Goal: Information Seeking & Learning: Learn about a topic

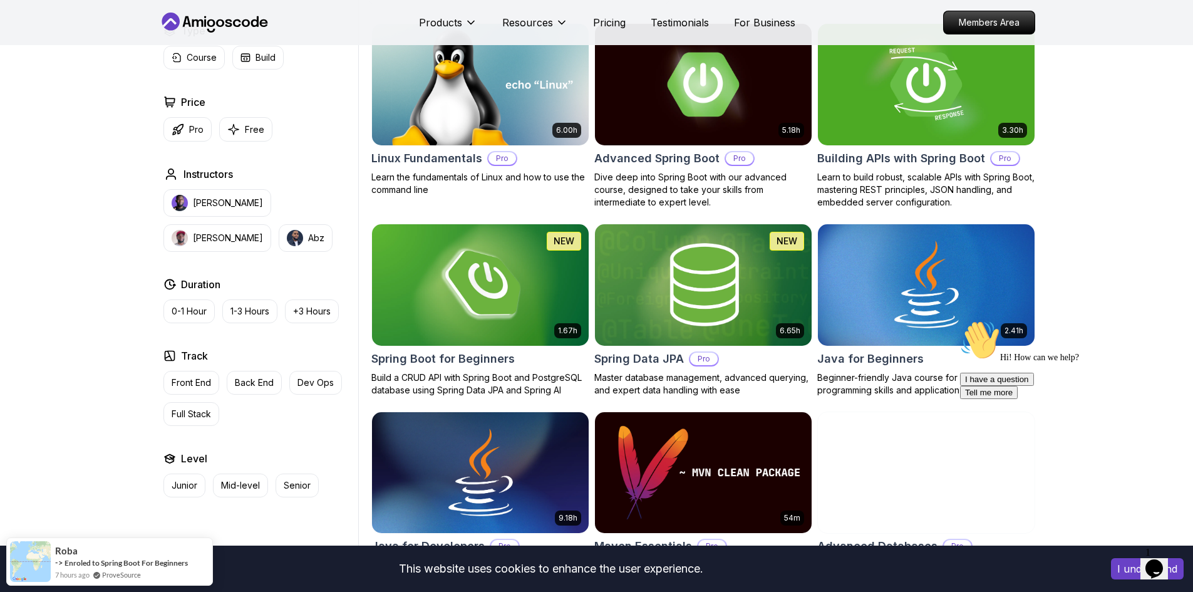
scroll to position [376, 0]
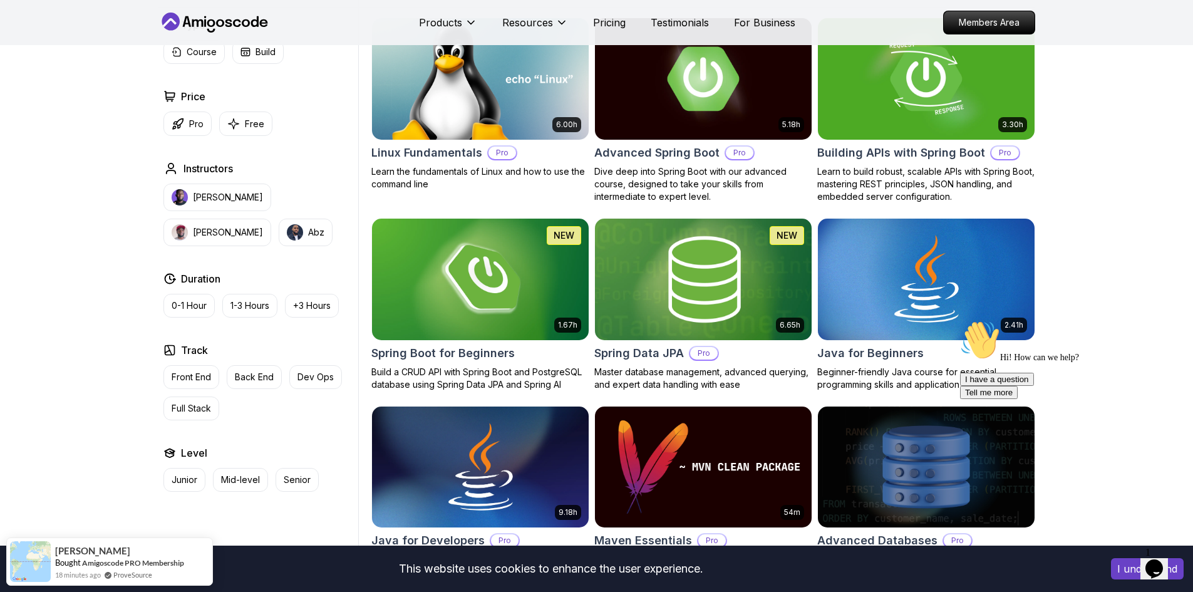
click at [693, 371] on p "Master database management, advanced querying, and expert data handling with ea…" at bounding box center [703, 378] width 218 height 25
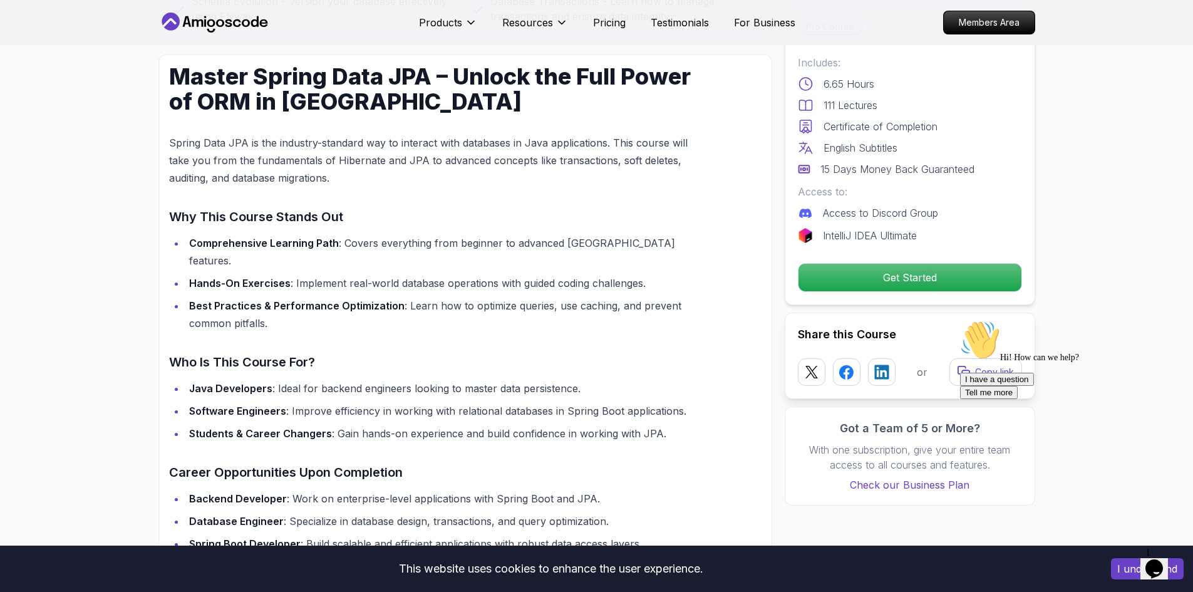
scroll to position [877, 0]
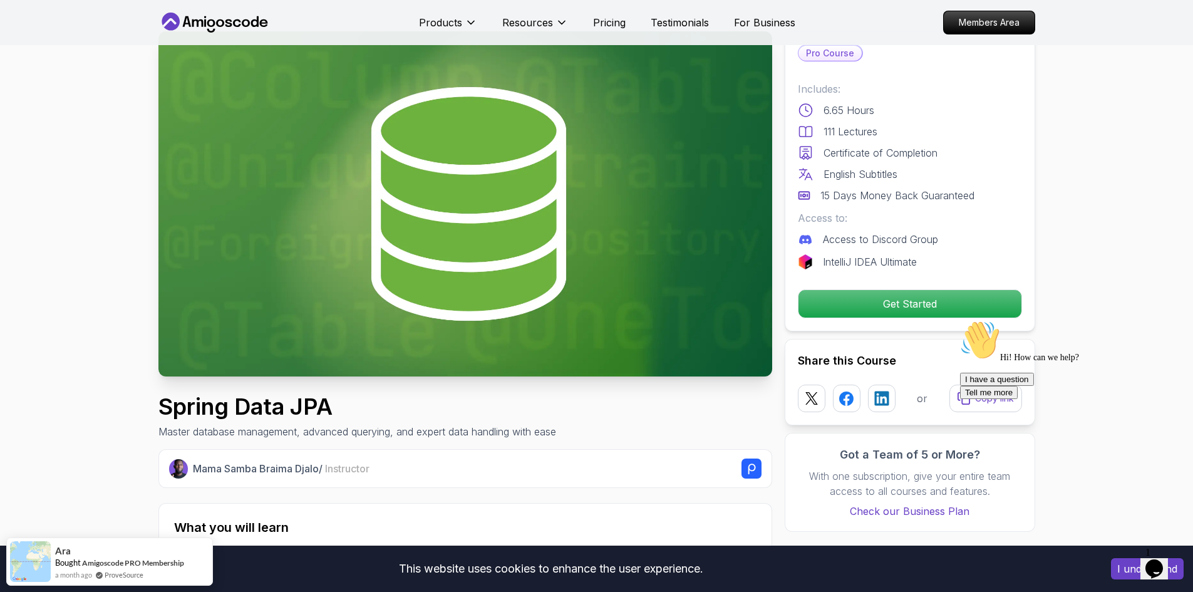
scroll to position [0, 0]
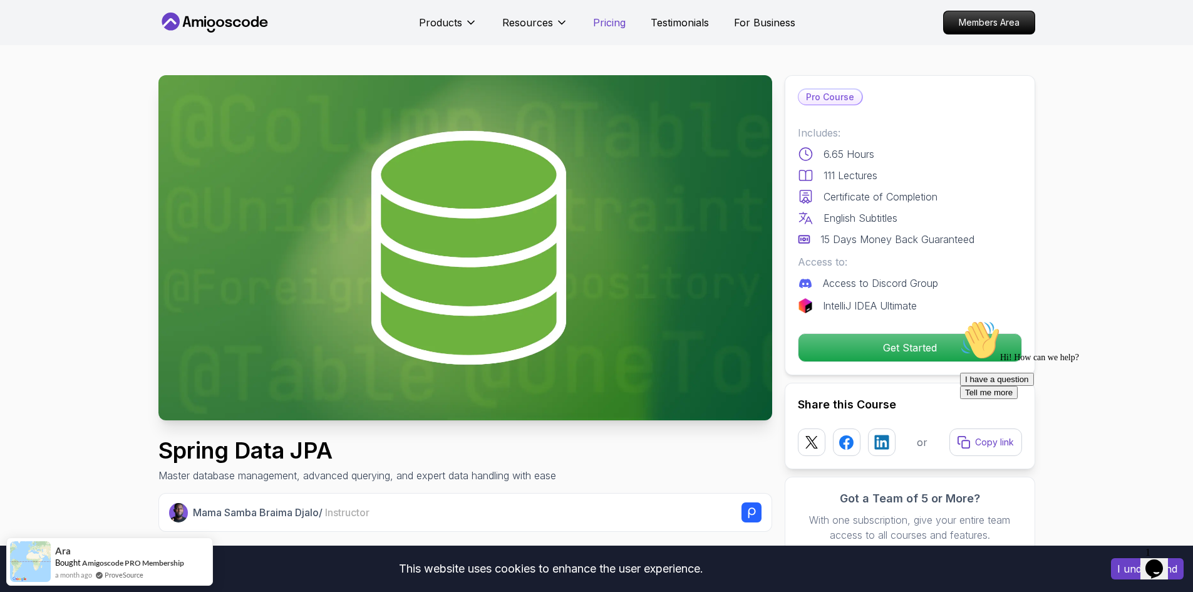
click at [607, 28] on p "Pricing" at bounding box center [609, 22] width 33 height 15
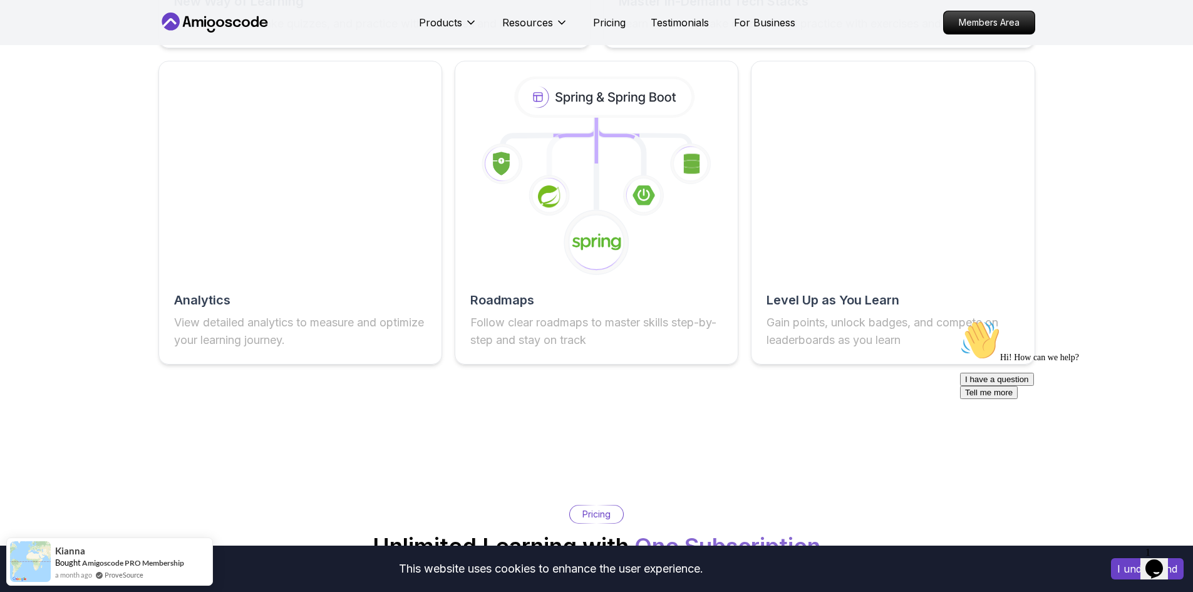
scroll to position [2430, 0]
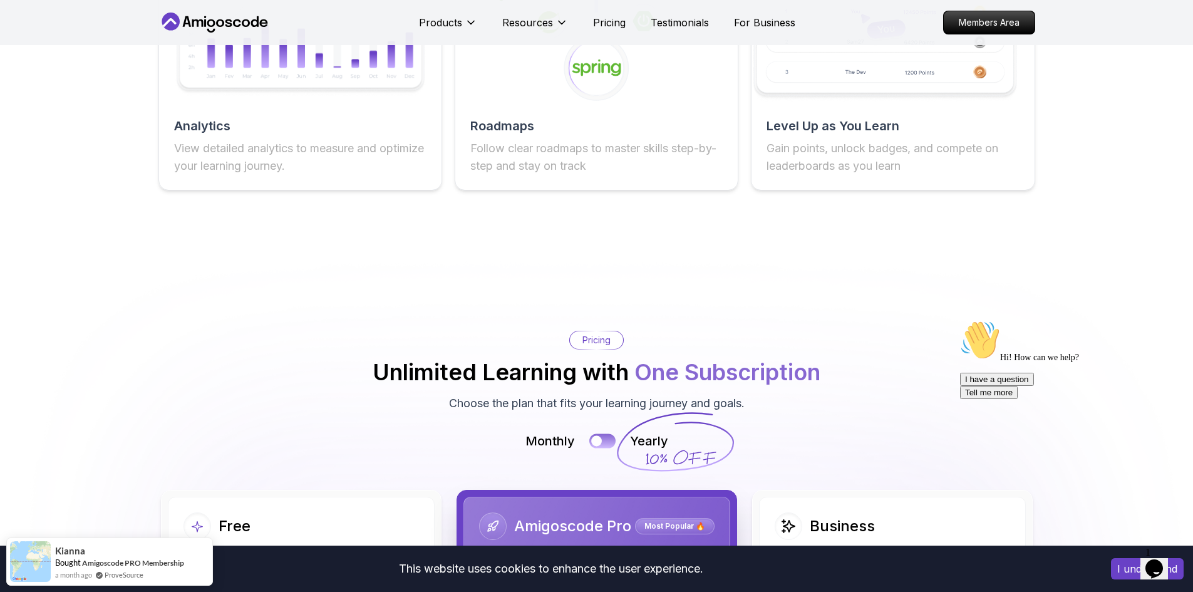
click at [597, 443] on div at bounding box center [596, 441] width 11 height 11
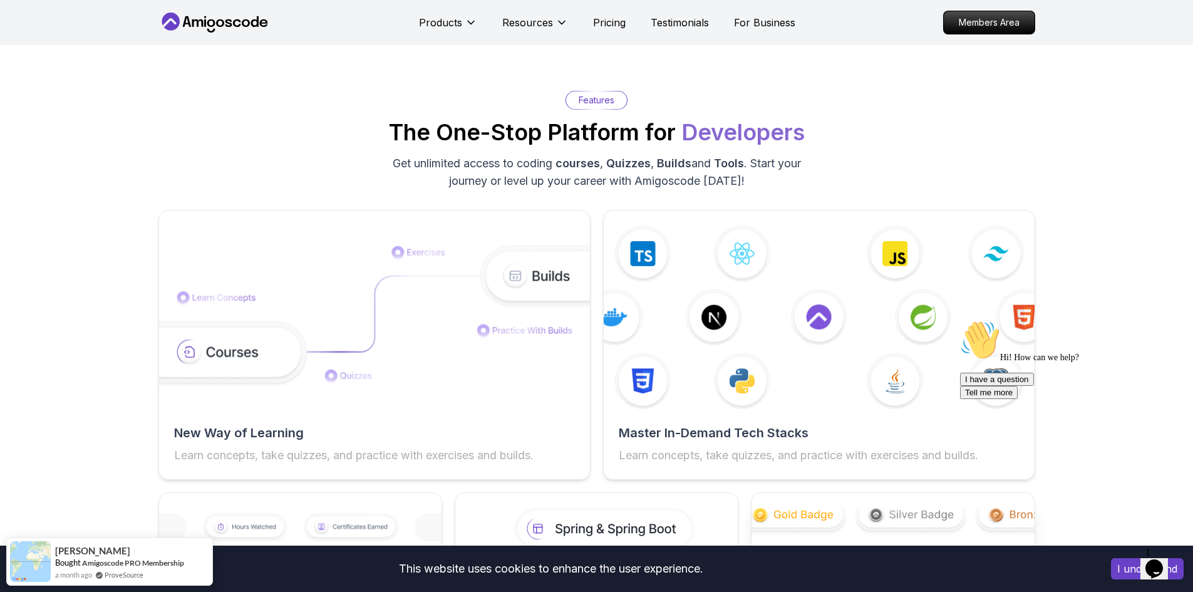
scroll to position [1804, 0]
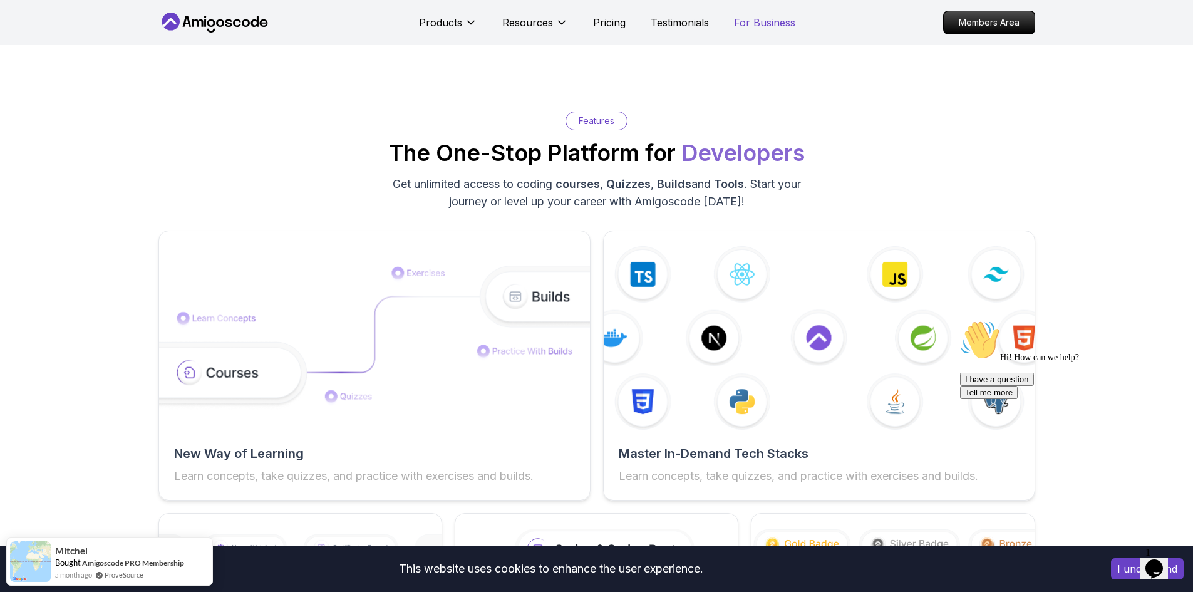
click at [740, 28] on p "For Business" at bounding box center [764, 22] width 61 height 15
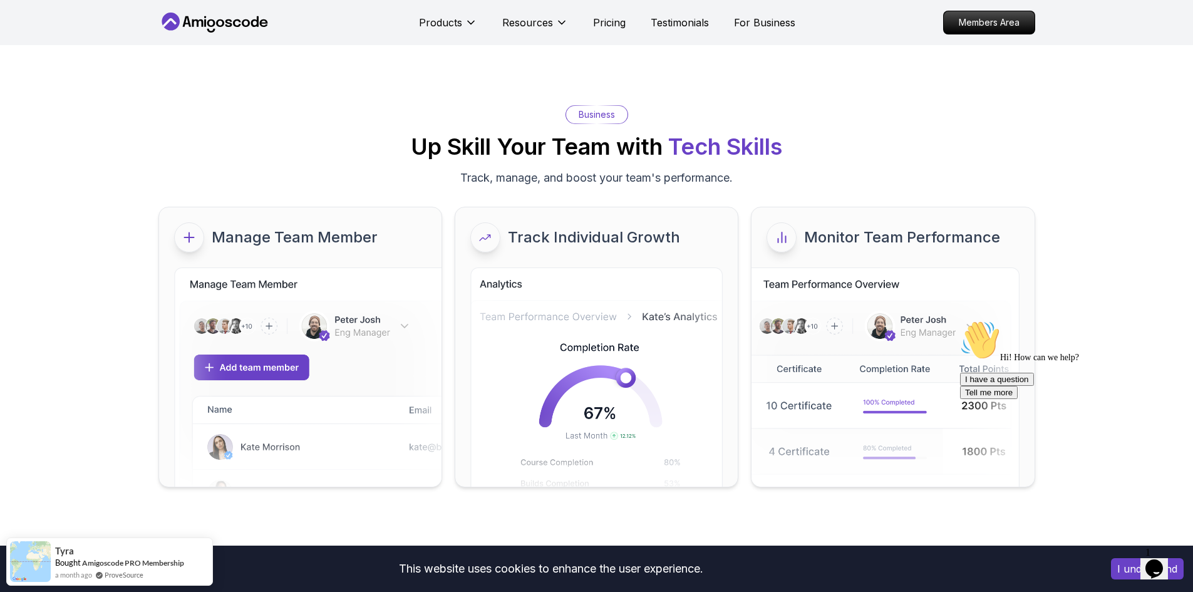
click at [186, 14] on icon at bounding box center [214, 23] width 113 height 20
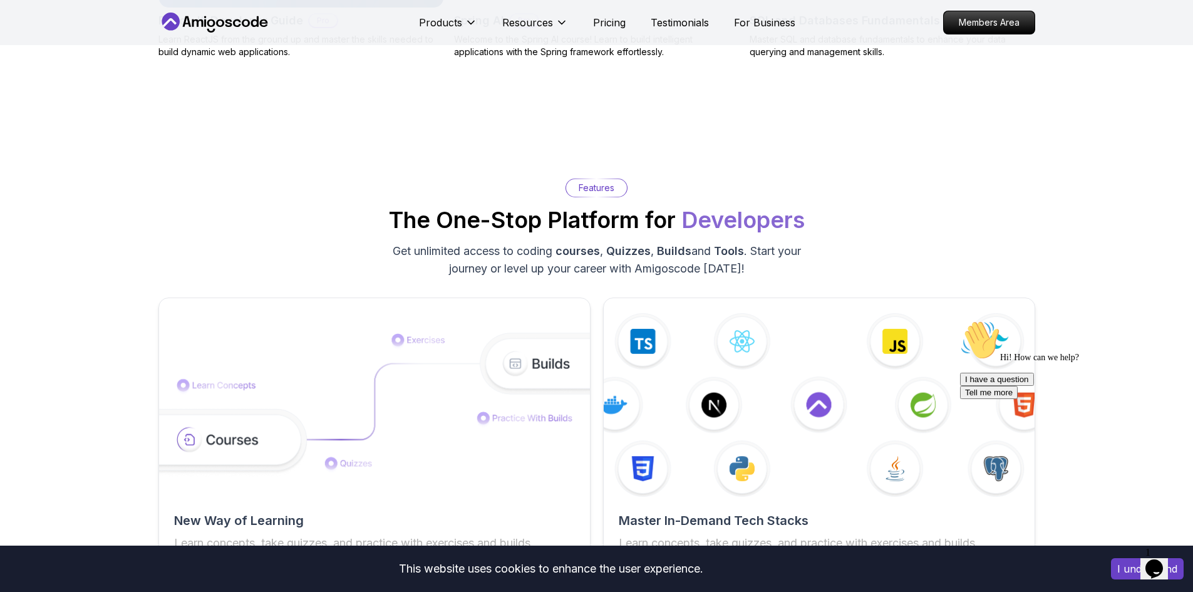
scroll to position [1941, 0]
